Goal: Information Seeking & Learning: Learn about a topic

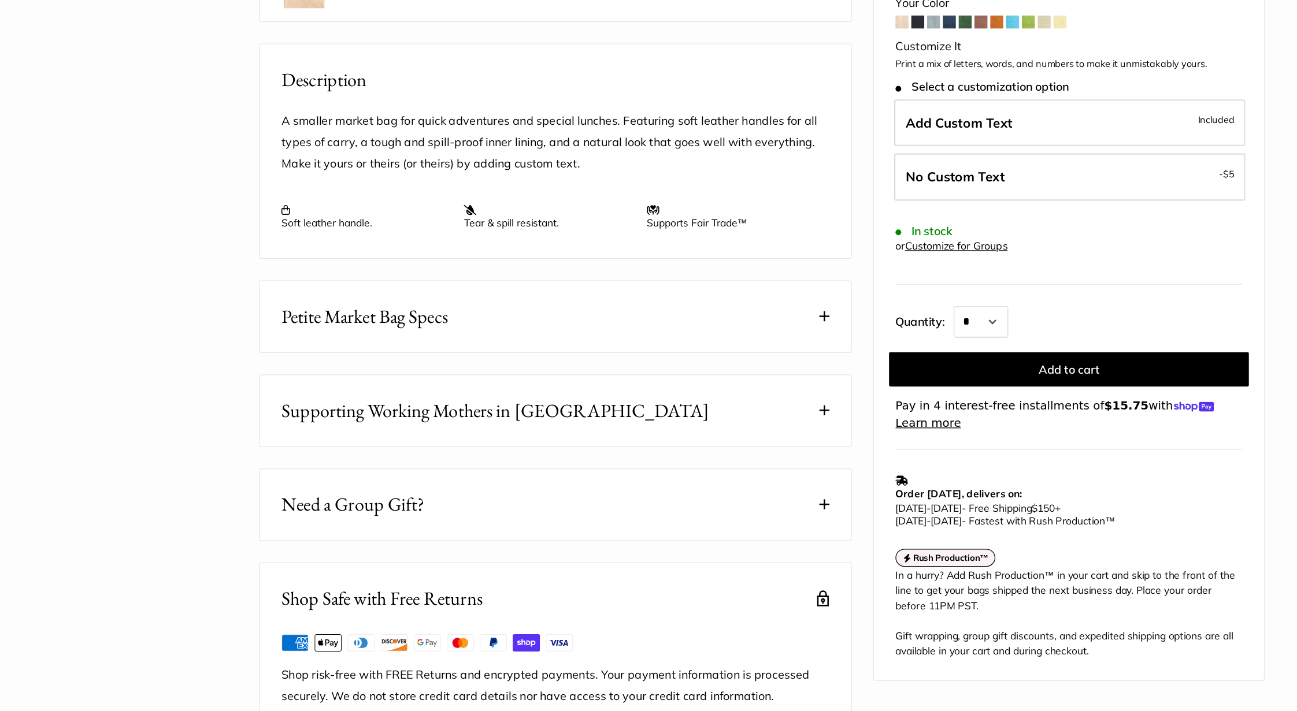
scroll to position [306, 0]
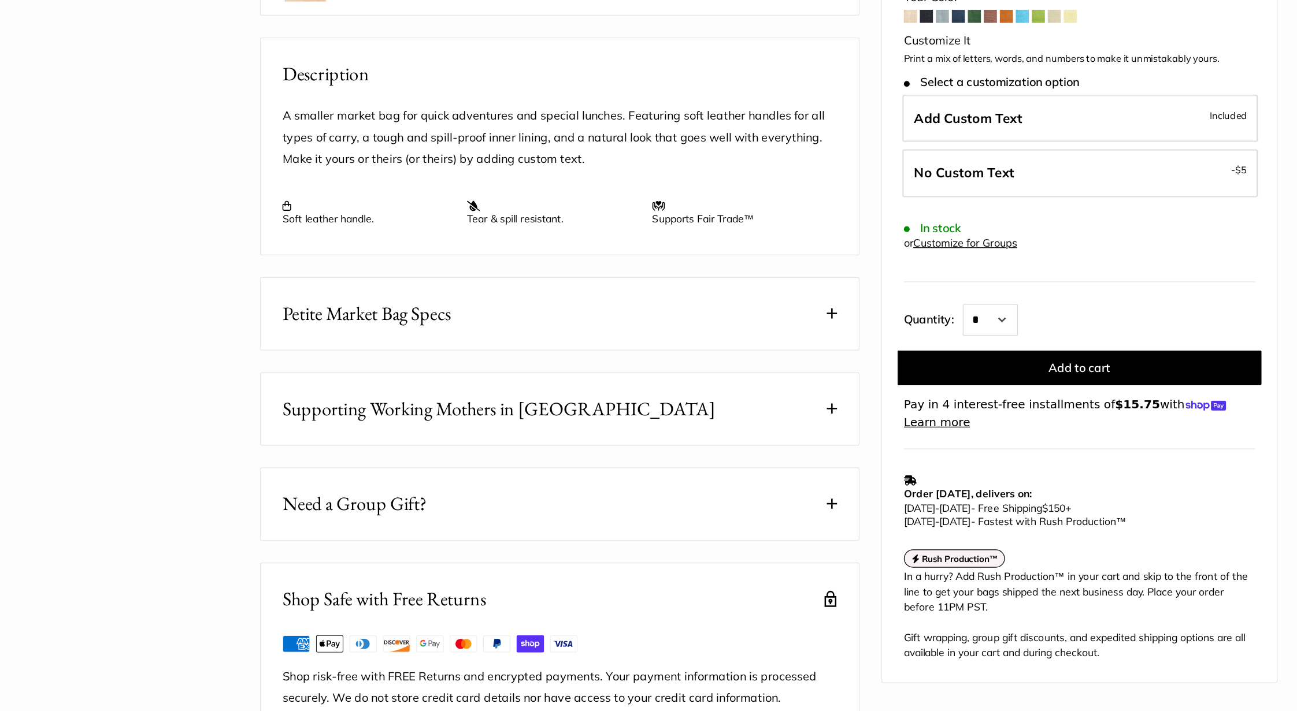
click at [310, 405] on span "Petite Market Bag Specs" at bounding box center [329, 393] width 134 height 23
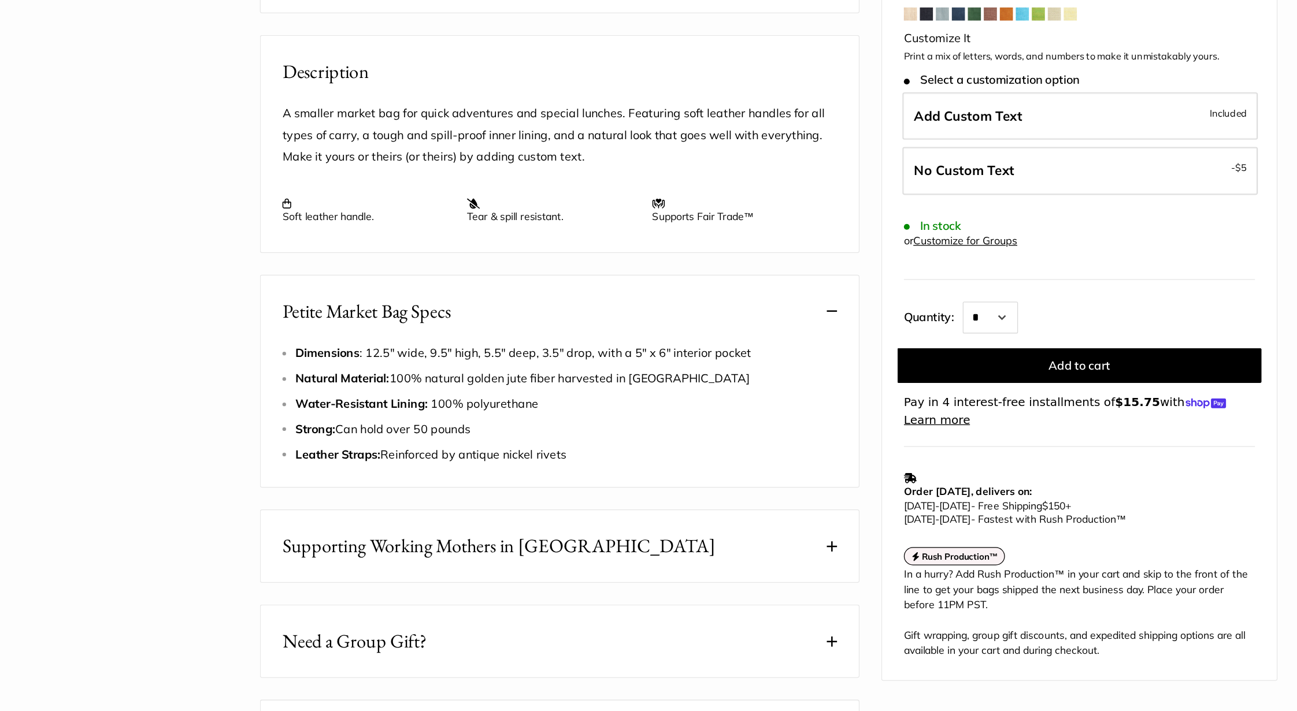
scroll to position [399, 0]
click at [506, 432] on span "Dimensions : 12.5" wide, 9.5" high, 5.5" deep, 3.5" drop, with a 5" x 6" interi…" at bounding box center [453, 426] width 362 height 12
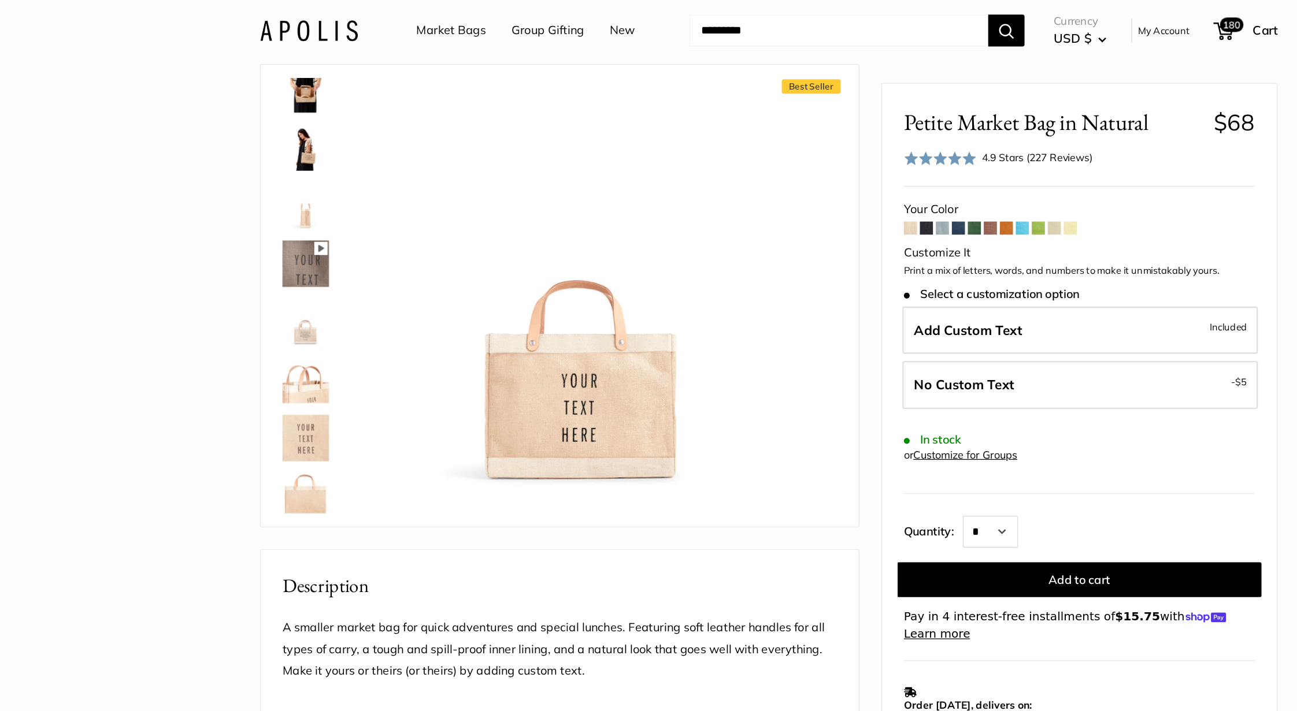
scroll to position [14, 0]
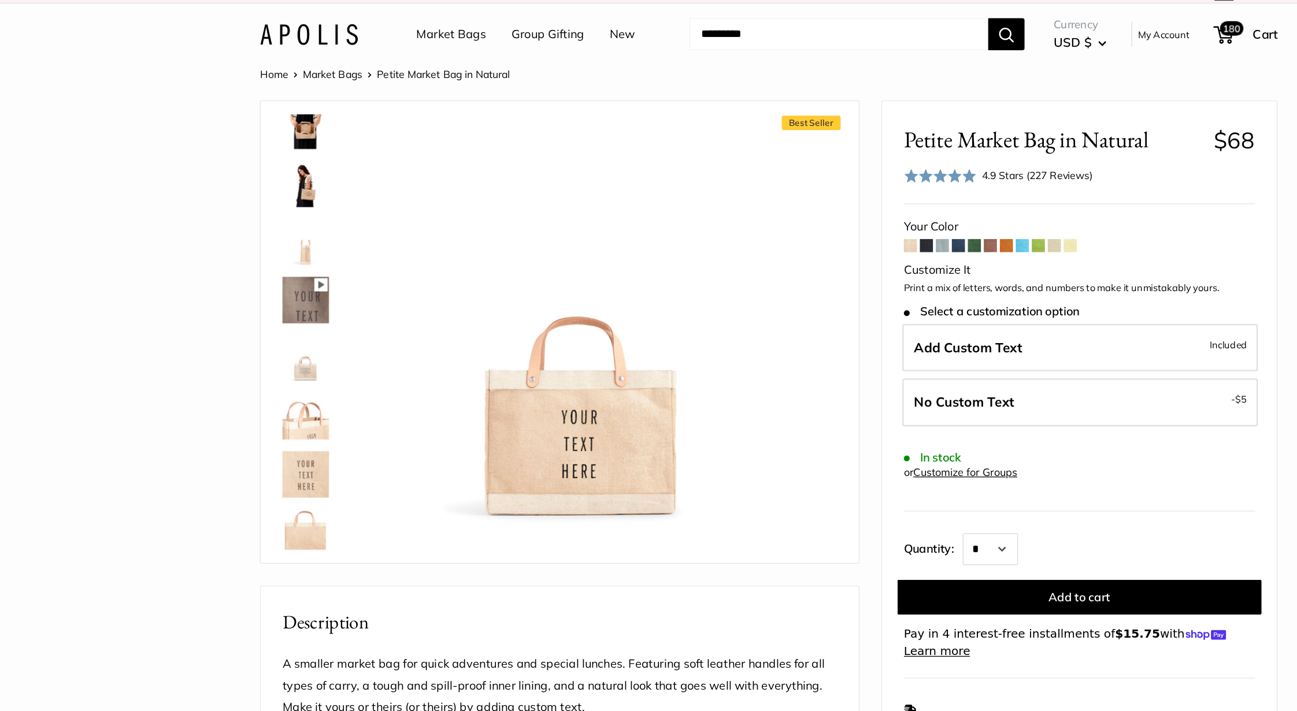
click at [280, 143] on img at bounding box center [280, 146] width 37 height 37
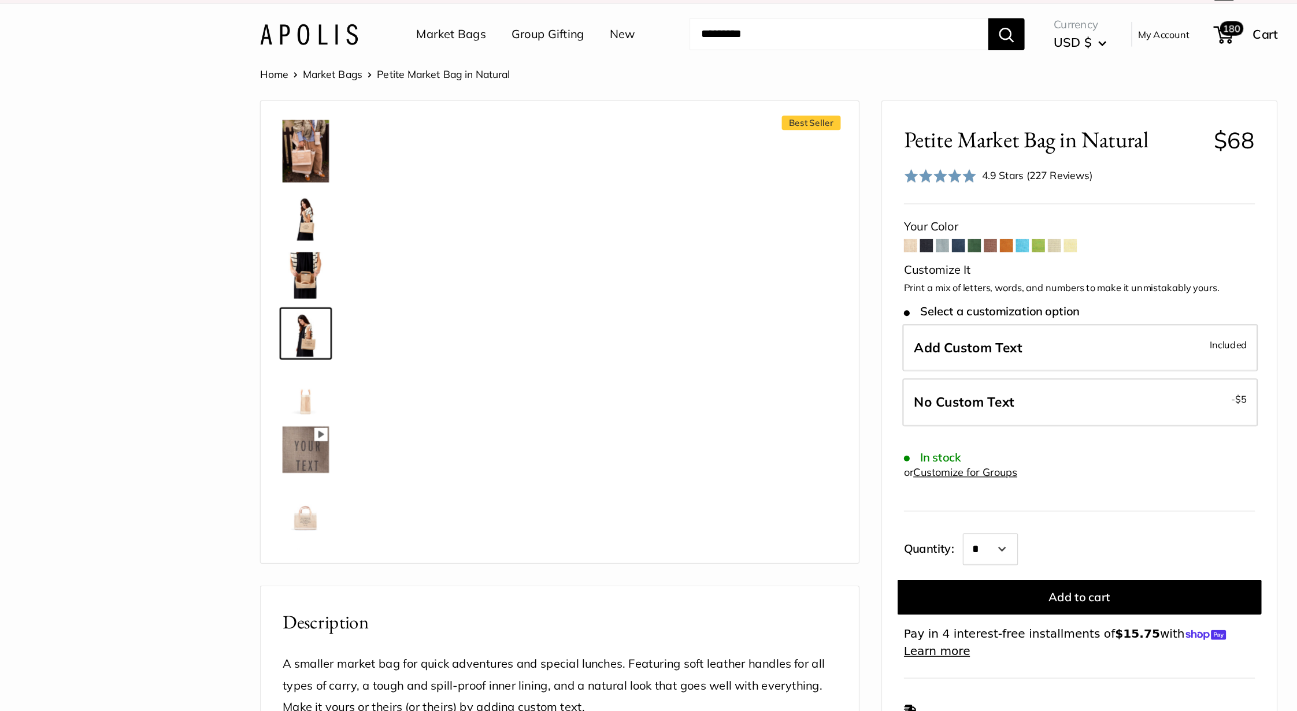
scroll to position [280, 0]
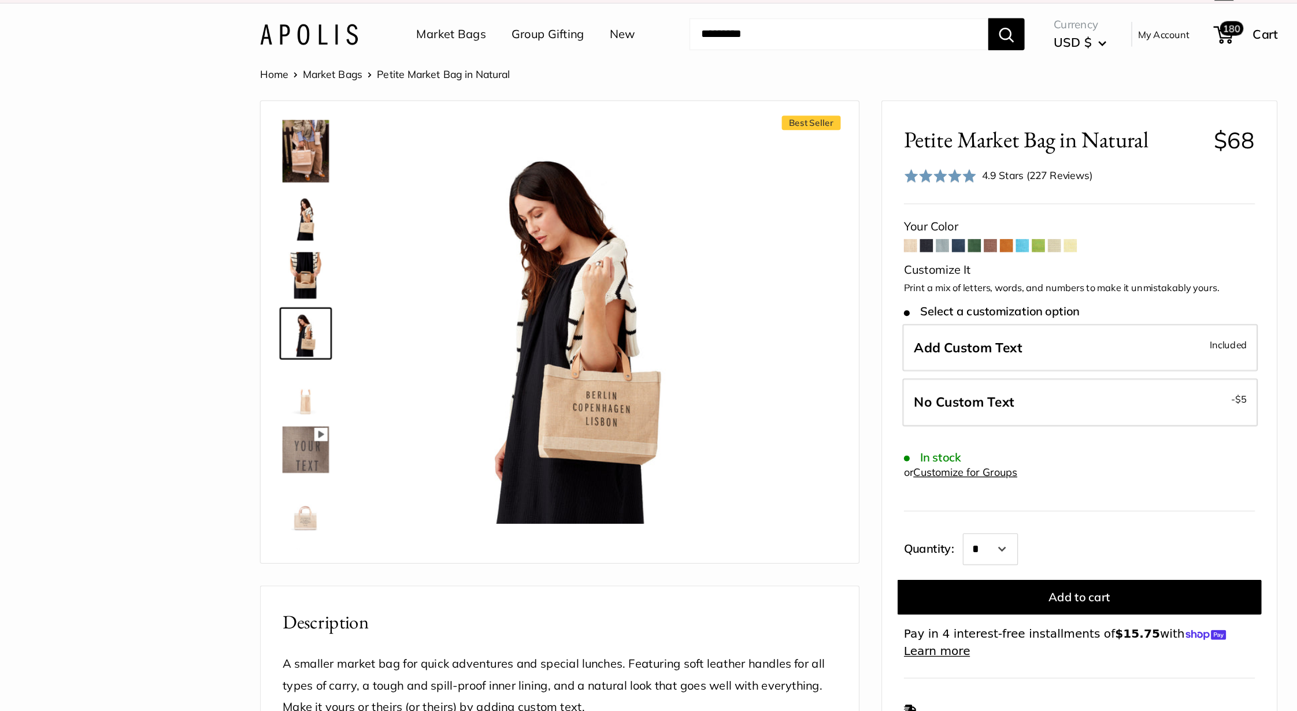
click at [280, 164] on img at bounding box center [280, 172] width 37 height 37
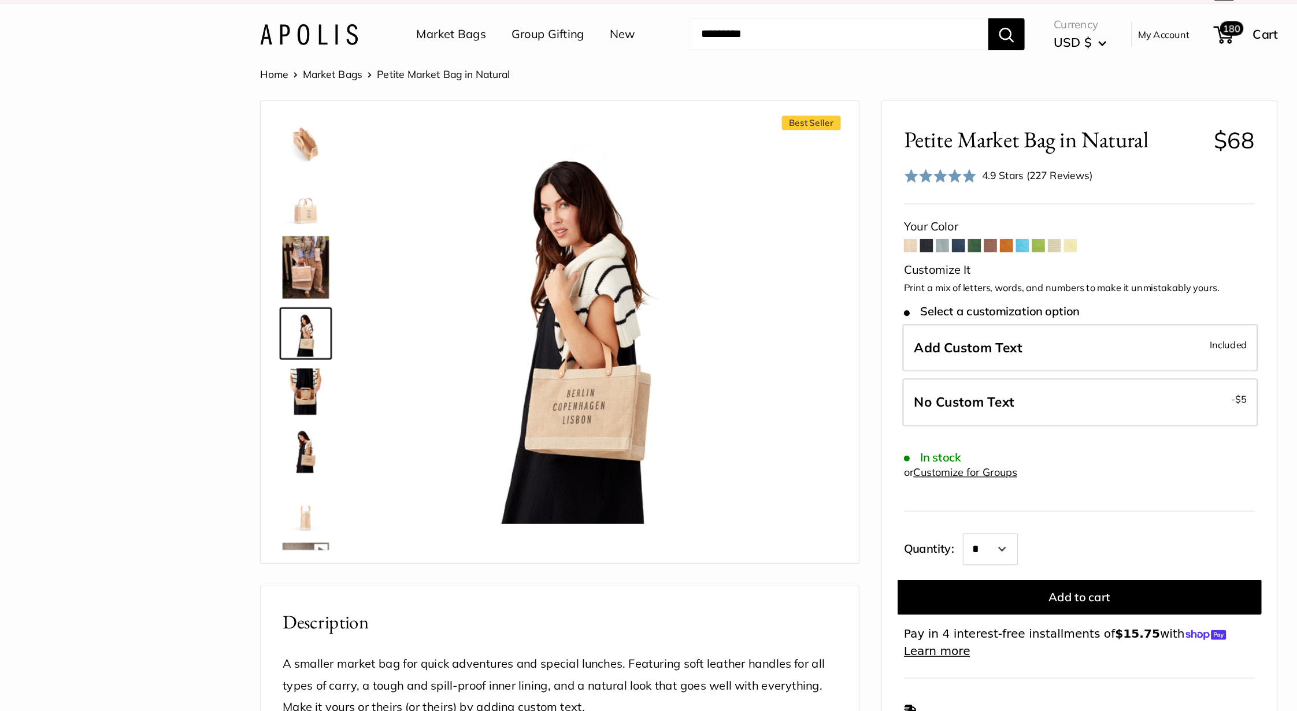
scroll to position [187, 0]
click at [278, 302] on img at bounding box center [280, 311] width 37 height 37
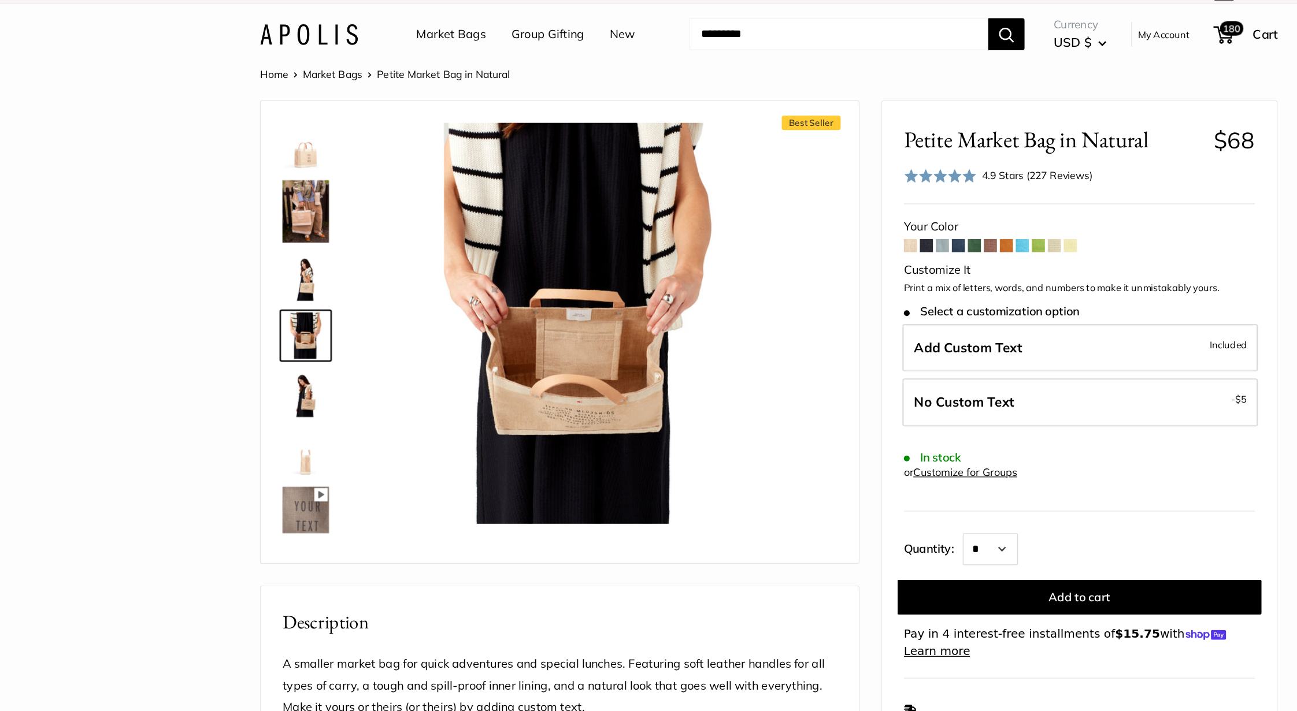
scroll to position [233, 0]
click at [281, 248] on img at bounding box center [280, 265] width 37 height 37
click at [287, 215] on img at bounding box center [280, 219] width 37 height 37
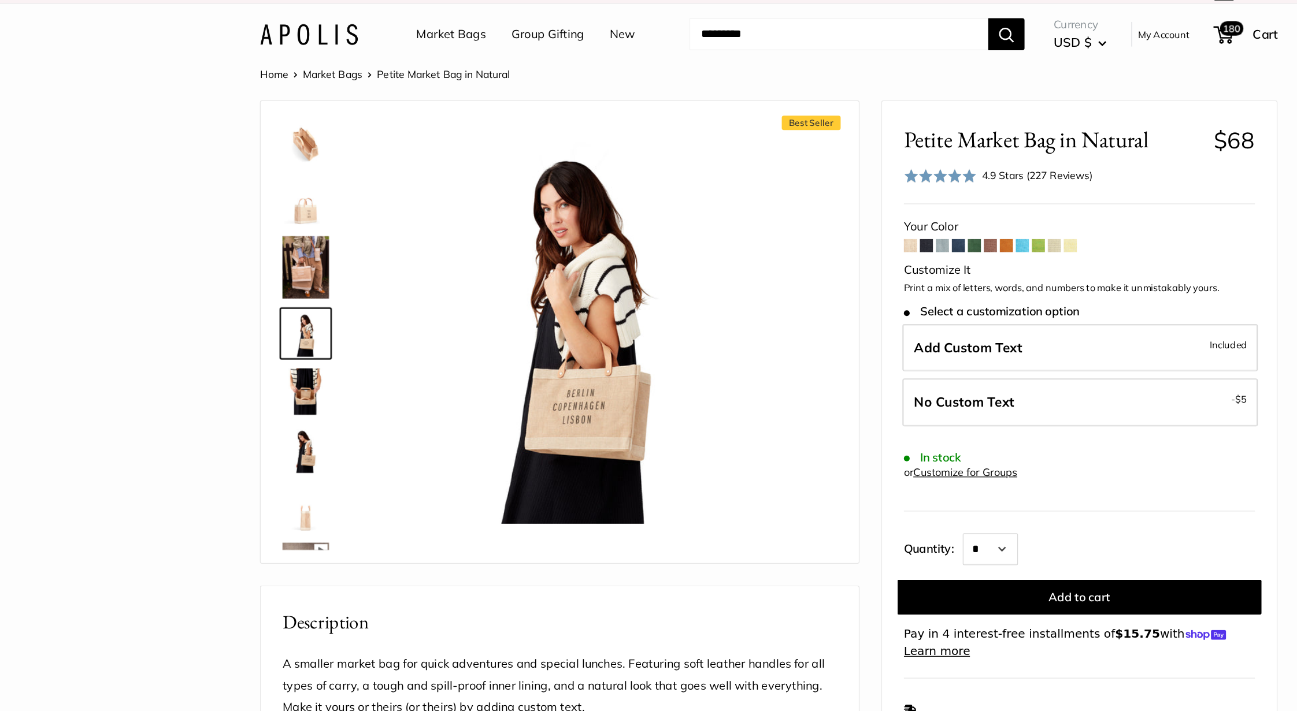
scroll to position [187, 0]
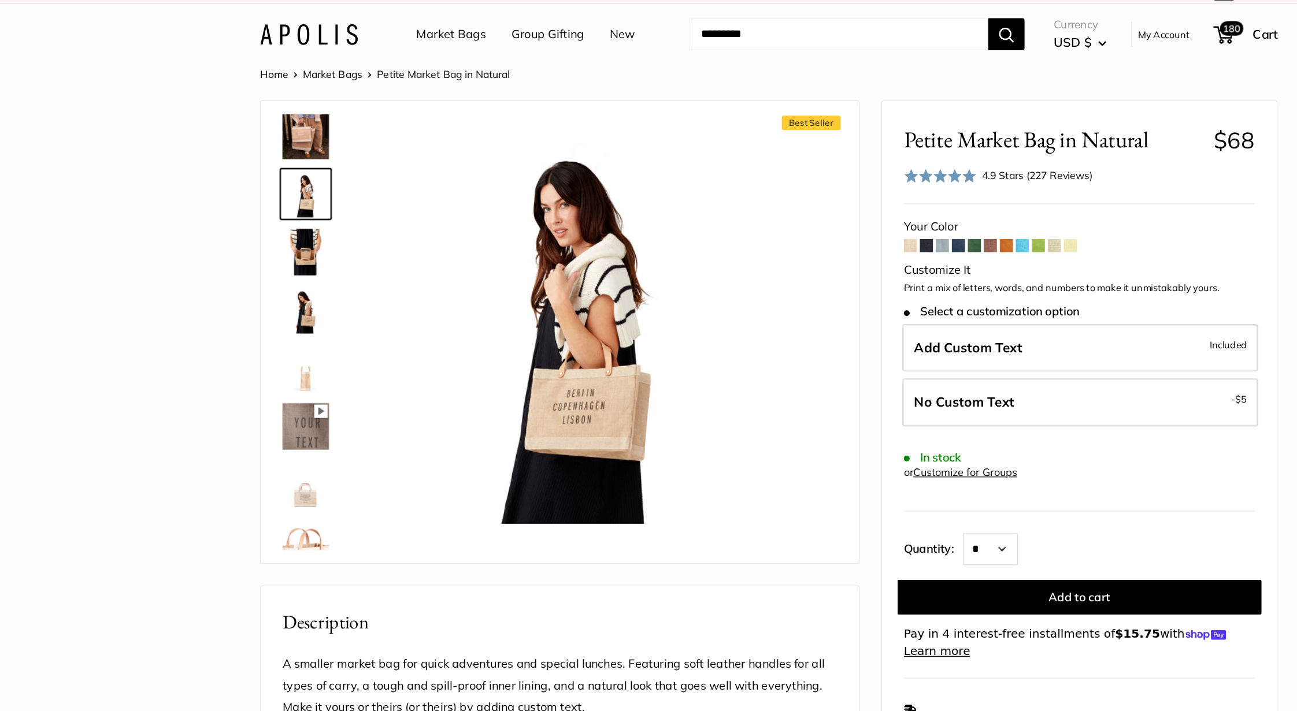
click at [269, 404] on link at bounding box center [280, 386] width 42 height 42
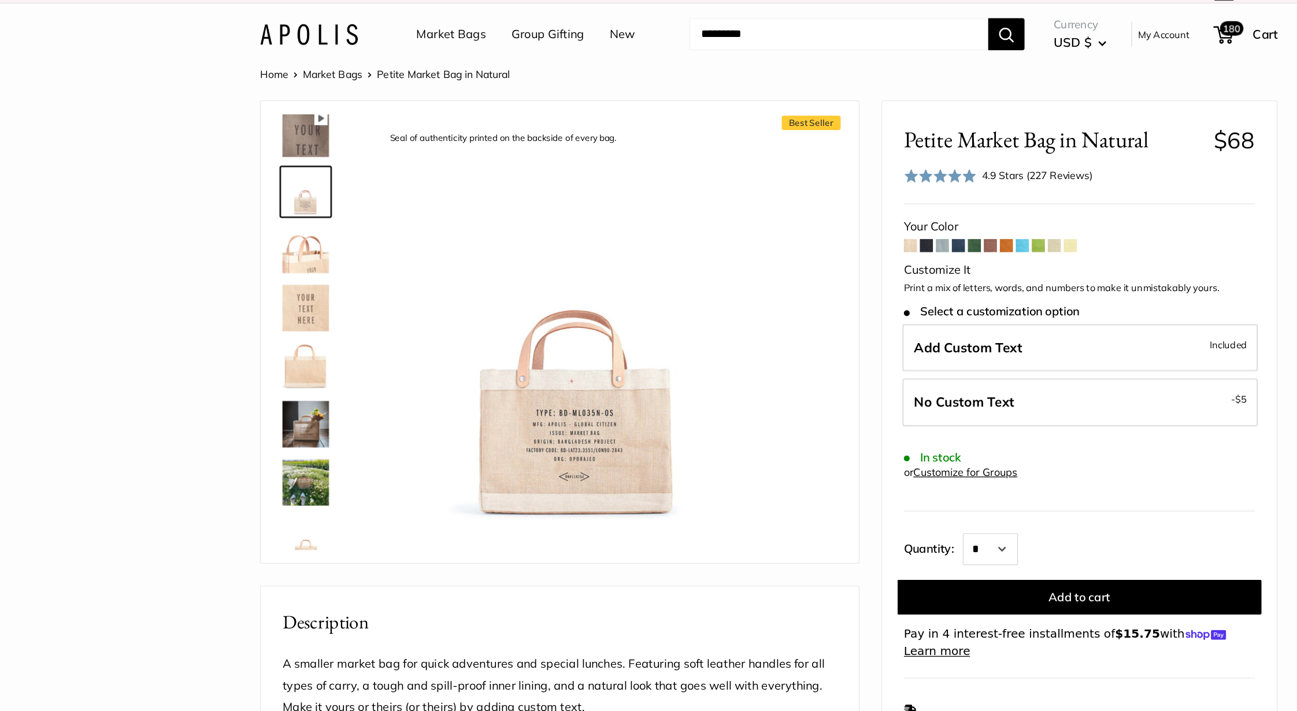
scroll to position [549, 0]
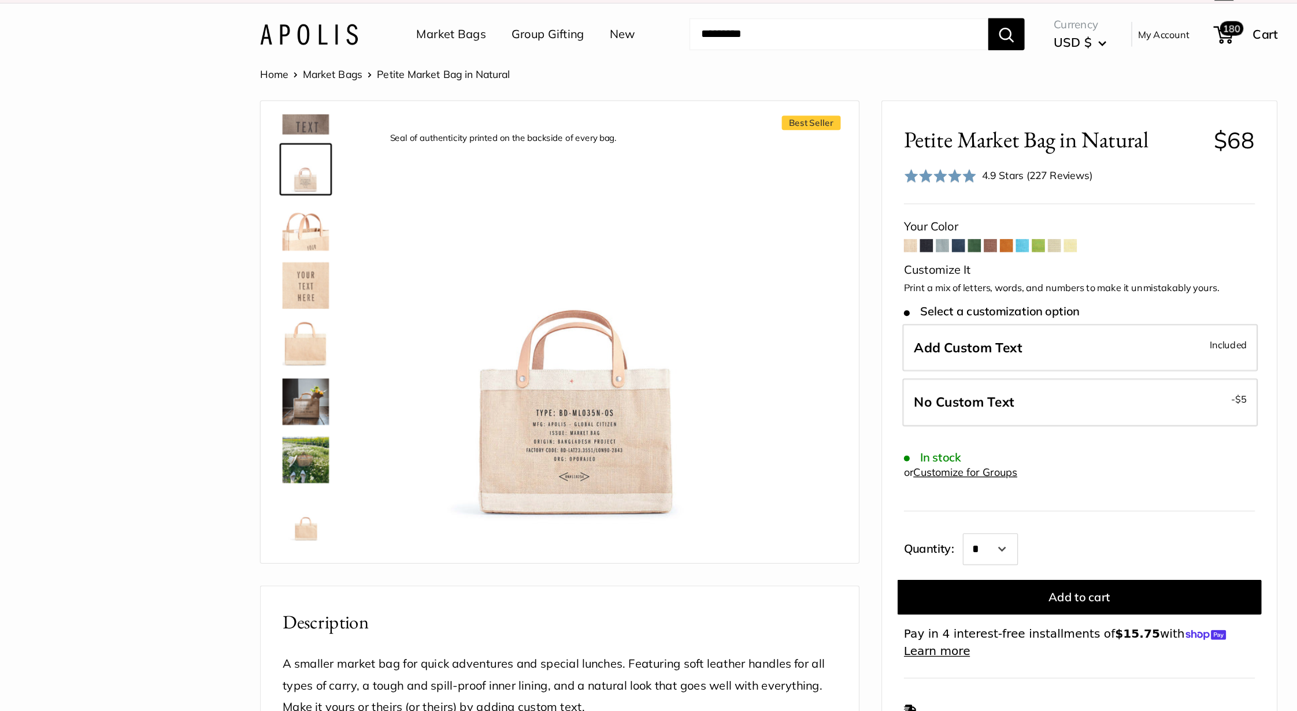
click at [285, 313] on img at bounding box center [280, 319] width 37 height 37
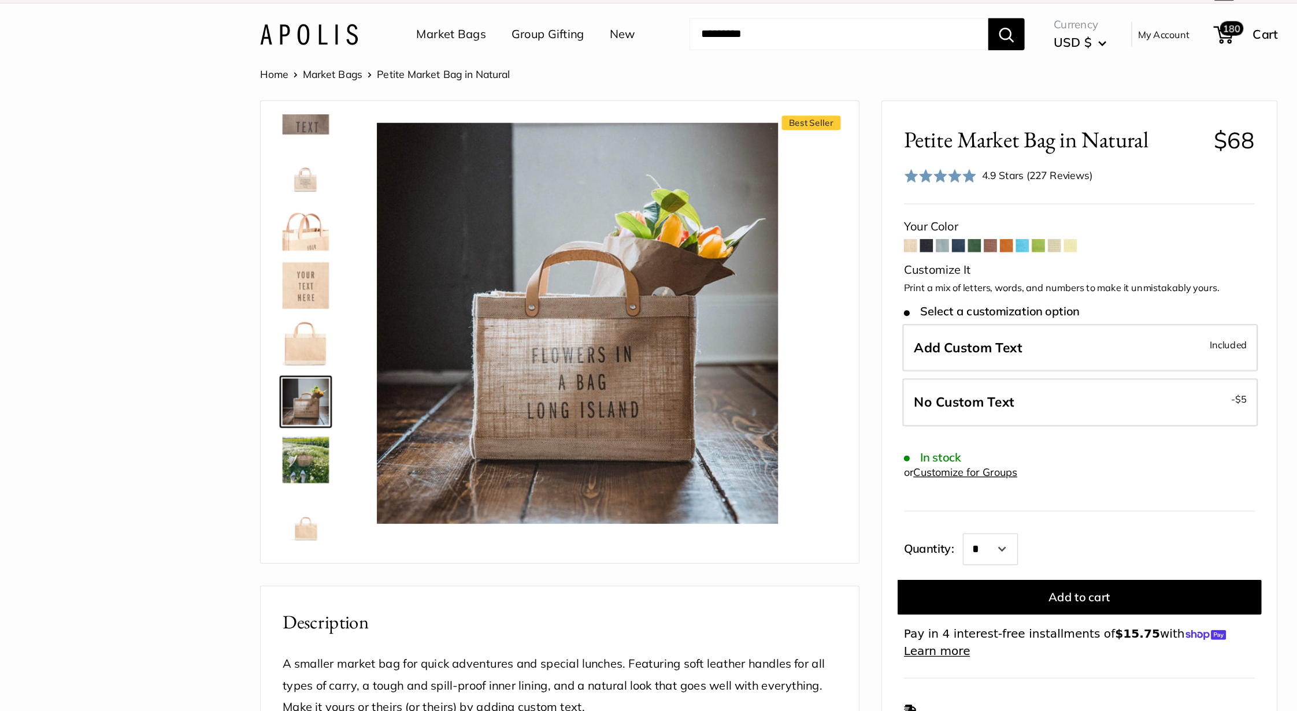
click at [284, 272] on img at bounding box center [280, 273] width 37 height 37
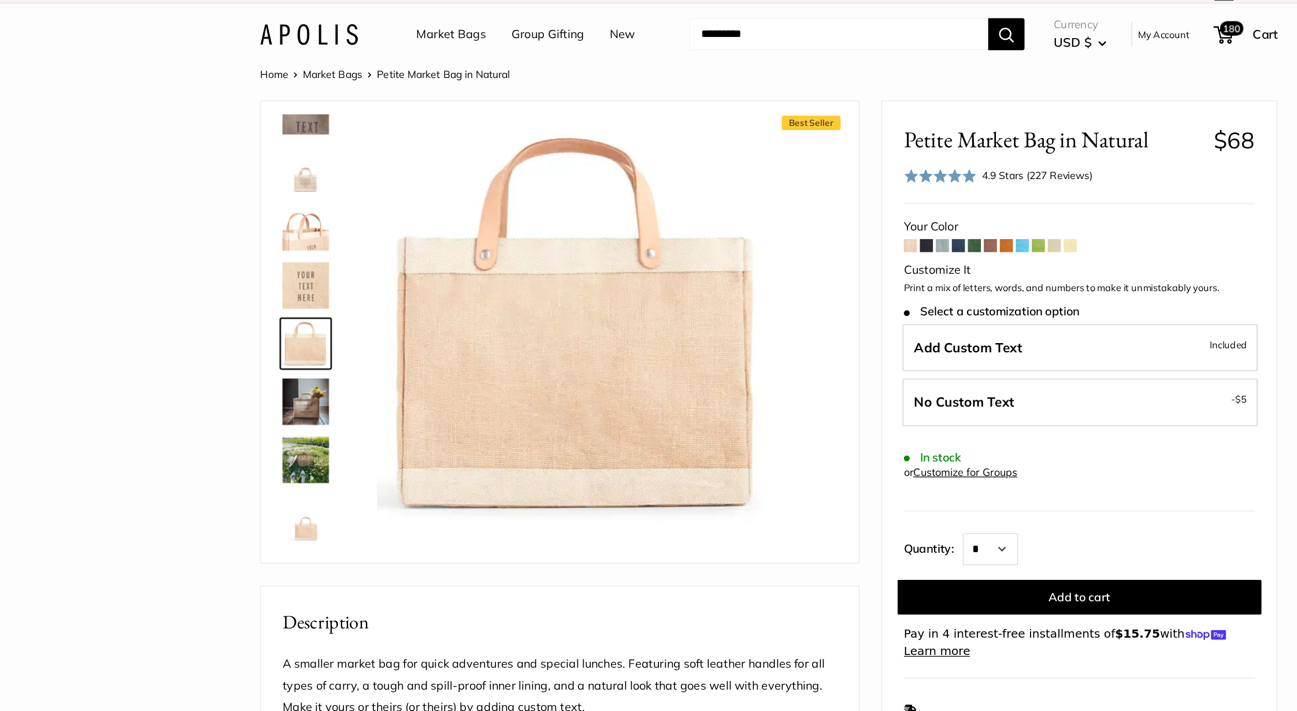
click at [283, 223] on img at bounding box center [280, 227] width 37 height 37
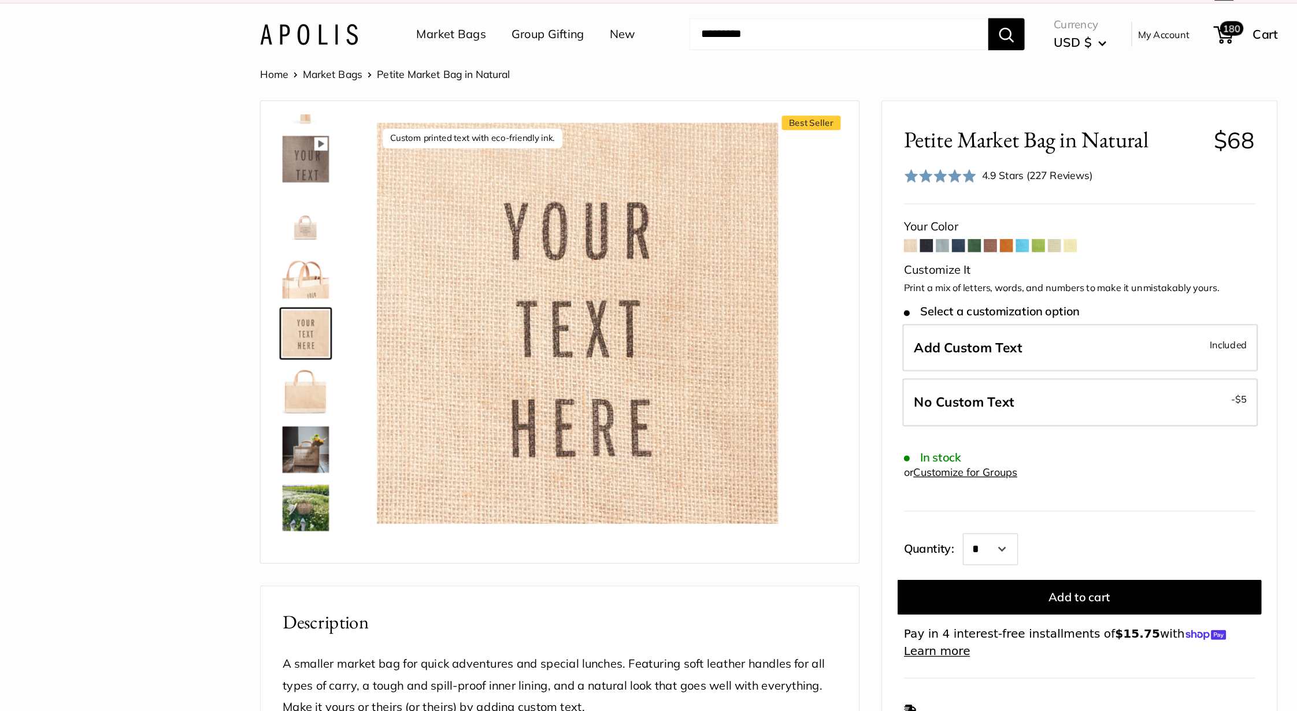
click at [288, 157] on img at bounding box center [280, 172] width 37 height 37
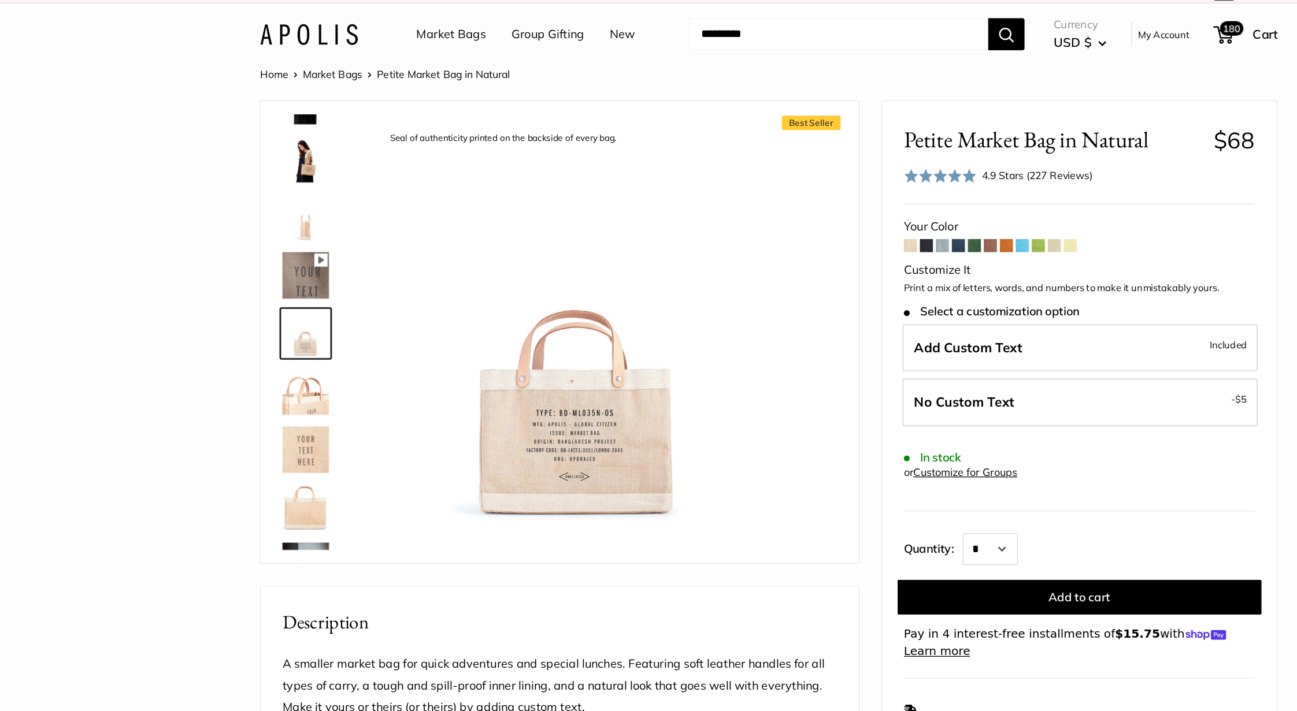
click at [290, 131] on img at bounding box center [280, 126] width 37 height 37
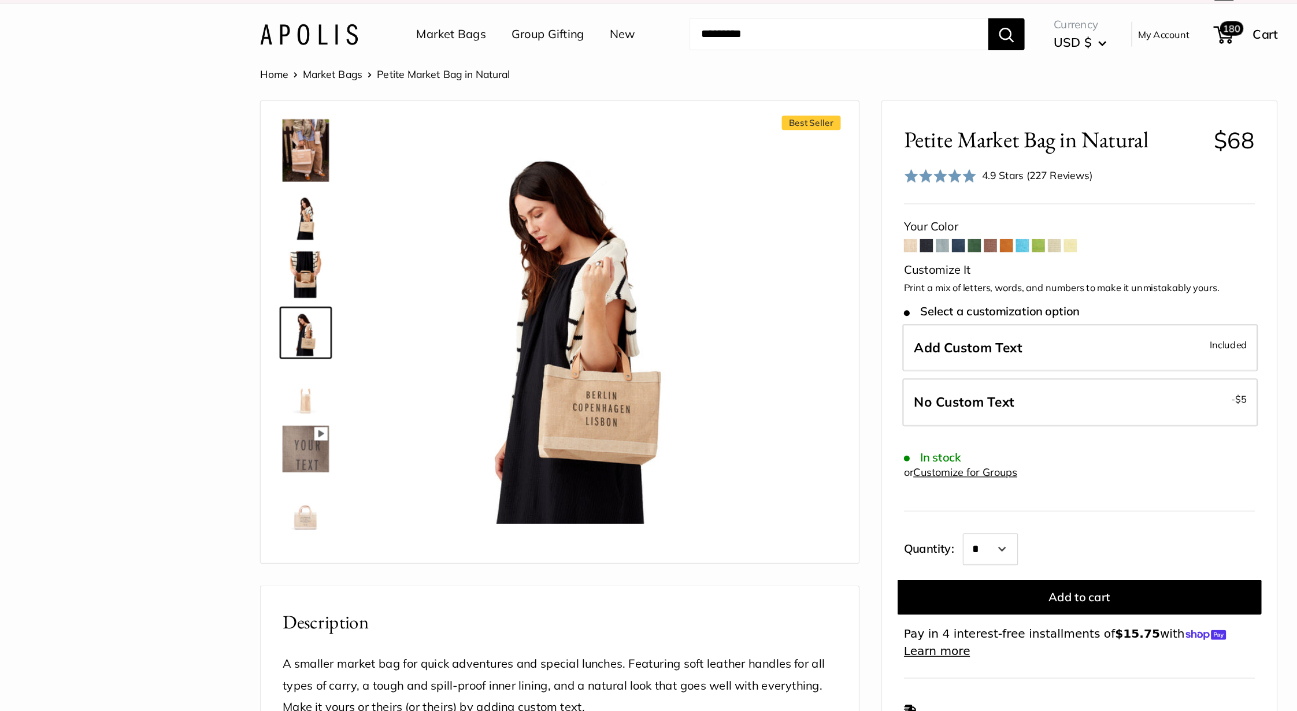
scroll to position [280, 0]
click at [278, 212] on img at bounding box center [280, 219] width 37 height 37
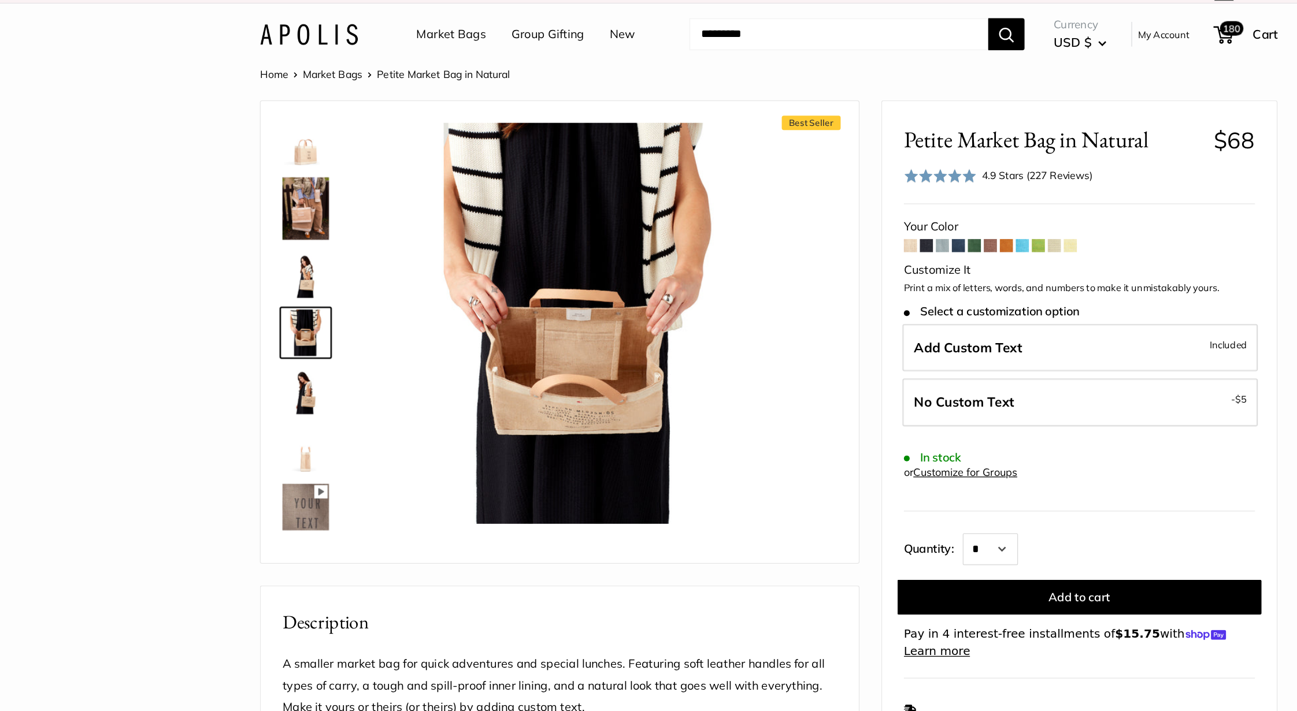
scroll to position [233, 0]
